Goal: Transaction & Acquisition: Purchase product/service

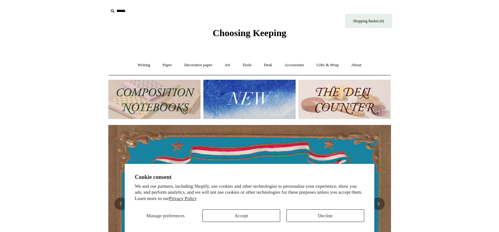
click at [120, 11] on input "text" at bounding box center [146, 11] width 77 height 12
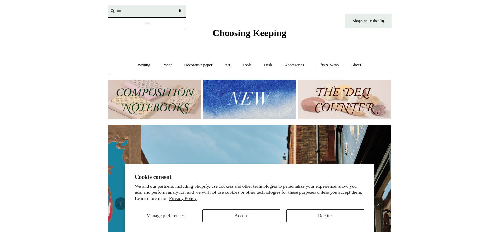
scroll to position [0, 282]
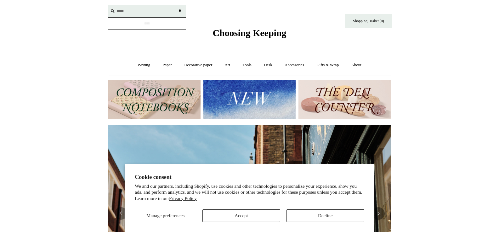
type input "*****"
click at [177, 5] on input "*" at bounding box center [180, 10] width 6 height 11
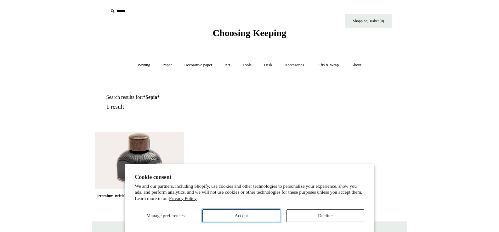
click at [258, 213] on button "Accept" at bounding box center [241, 216] width 78 height 13
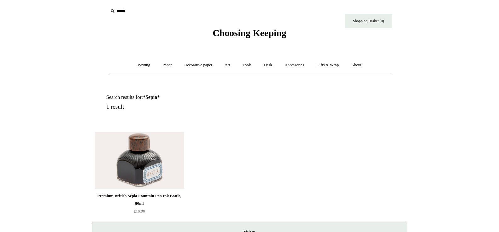
click at [146, 176] on img at bounding box center [139, 160] width 89 height 57
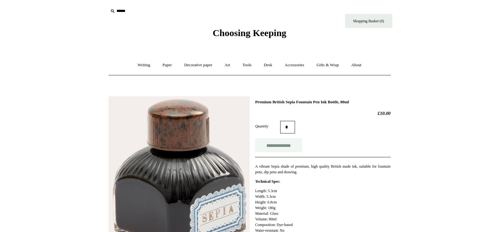
click at [289, 147] on input "**********" at bounding box center [278, 145] width 47 height 14
type input "**********"
click at [135, 64] on link "Writing +" at bounding box center [144, 65] width 24 height 17
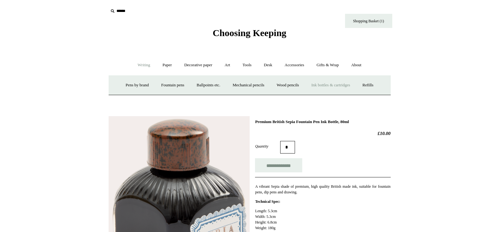
click at [336, 85] on link "Ink bottles & cartridges +" at bounding box center [330, 85] width 50 height 17
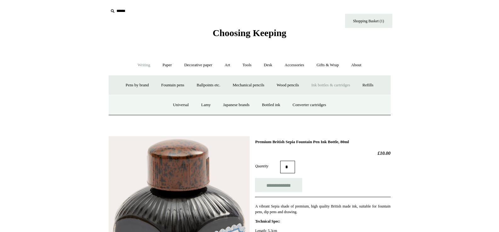
click at [329, 84] on link "Ink bottles & cartridges -" at bounding box center [330, 85] width 50 height 17
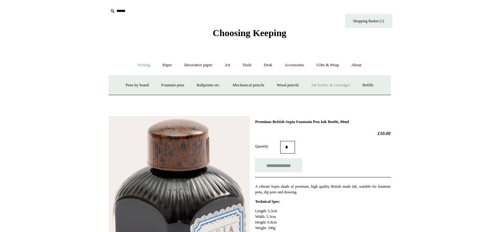
click at [329, 84] on link "Ink bottles & cartridges +" at bounding box center [330, 85] width 50 height 17
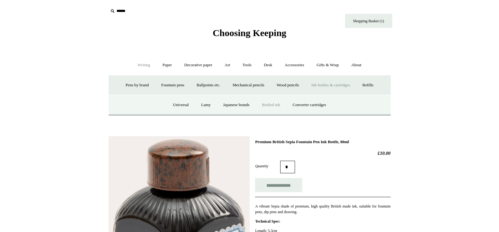
click at [278, 105] on link "Bottled ink" at bounding box center [271, 105] width 30 height 17
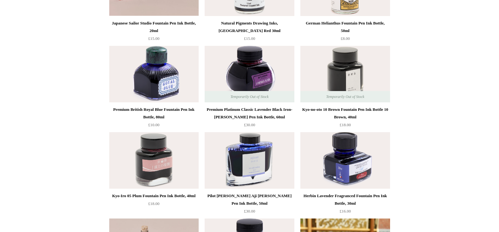
scroll to position [220, 0]
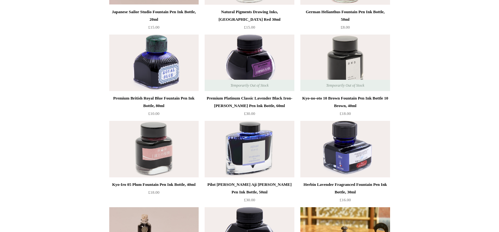
click at [362, 69] on img at bounding box center [344, 63] width 89 height 57
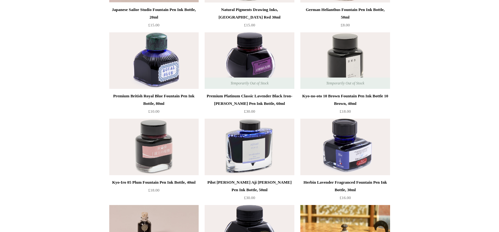
scroll to position [189, 0]
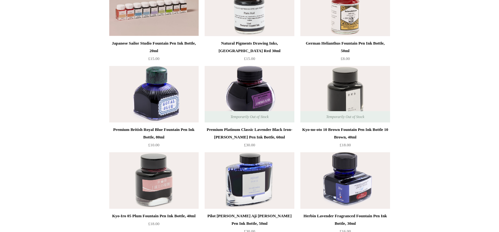
click at [361, 93] on img at bounding box center [344, 94] width 89 height 57
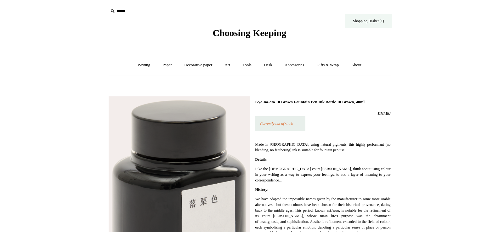
click at [365, 21] on link "Shopping Basket (1)" at bounding box center [368, 21] width 47 height 14
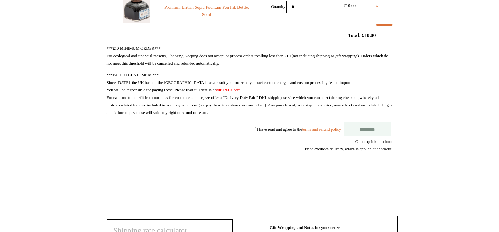
scroll to position [94, 0]
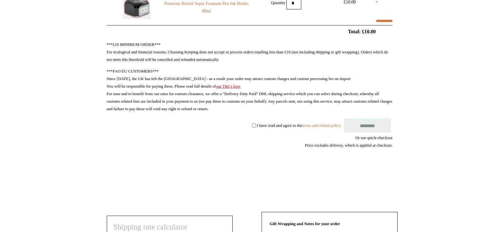
select select "**********"
type input "********"
select select "*******"
click at [365, 128] on input "********" at bounding box center [366, 126] width 47 height 14
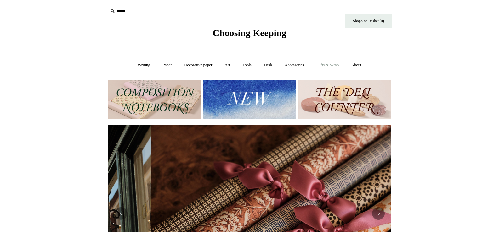
scroll to position [0, 565]
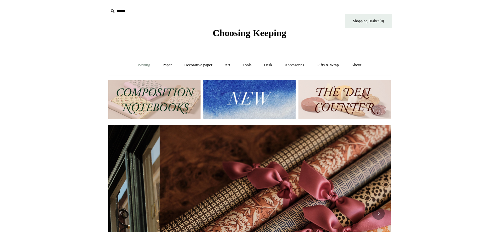
click at [139, 65] on link "Writing +" at bounding box center [144, 65] width 24 height 17
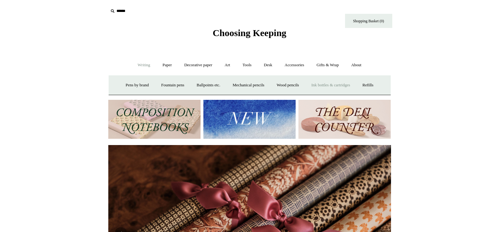
click at [341, 85] on link "Ink bottles & cartridges +" at bounding box center [330, 85] width 50 height 17
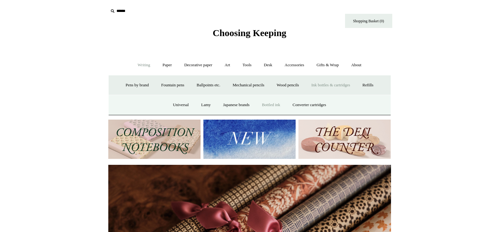
scroll to position [0, 409]
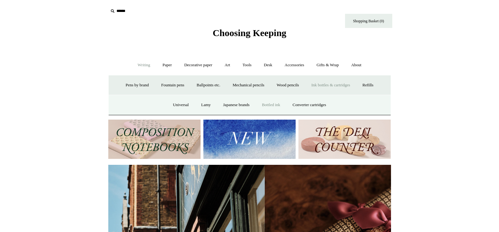
click at [270, 105] on link "Bottled ink" at bounding box center [271, 105] width 30 height 17
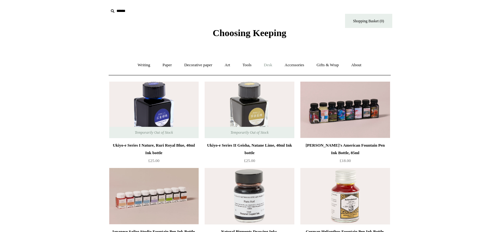
click at [271, 64] on link "Desk +" at bounding box center [268, 65] width 20 height 17
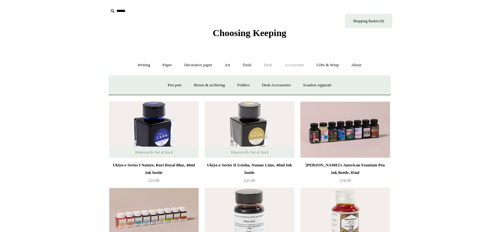
click at [299, 63] on link "Accessories +" at bounding box center [294, 65] width 31 height 17
click at [180, 85] on link "Pen cases" at bounding box center [179, 85] width 27 height 17
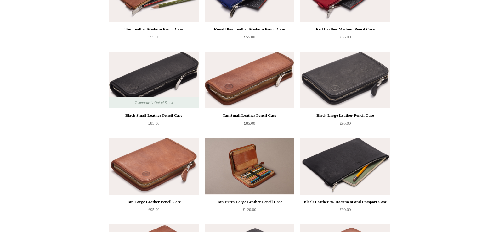
scroll to position [472, 0]
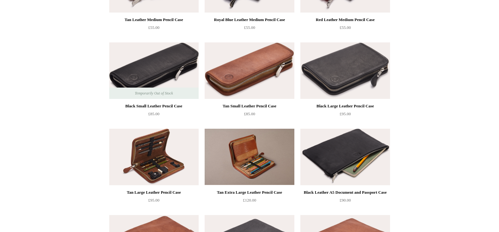
click at [164, 147] on img at bounding box center [153, 157] width 89 height 57
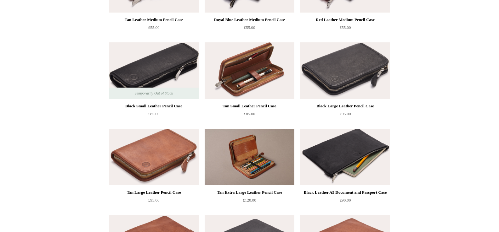
click at [253, 81] on img at bounding box center [248, 70] width 89 height 57
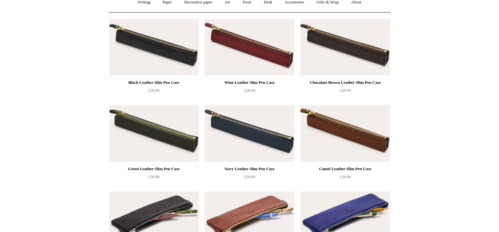
scroll to position [0, 0]
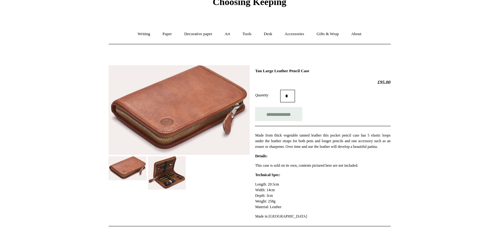
scroll to position [31, 0]
click at [163, 180] on img at bounding box center [167, 173] width 38 height 34
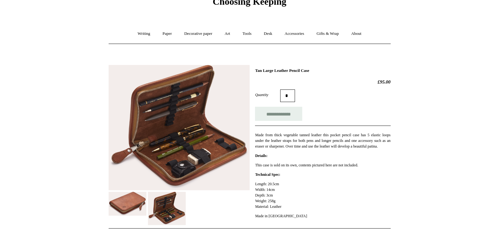
click at [129, 203] on img at bounding box center [128, 204] width 38 height 24
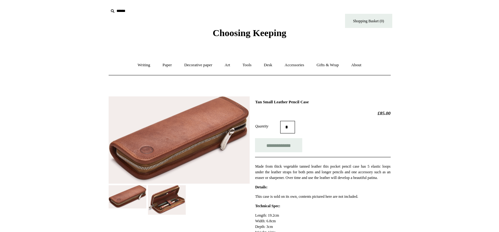
click at [133, 202] on img at bounding box center [128, 198] width 38 height 24
click at [165, 204] on img at bounding box center [167, 201] width 38 height 30
